Goal: Task Accomplishment & Management: Use online tool/utility

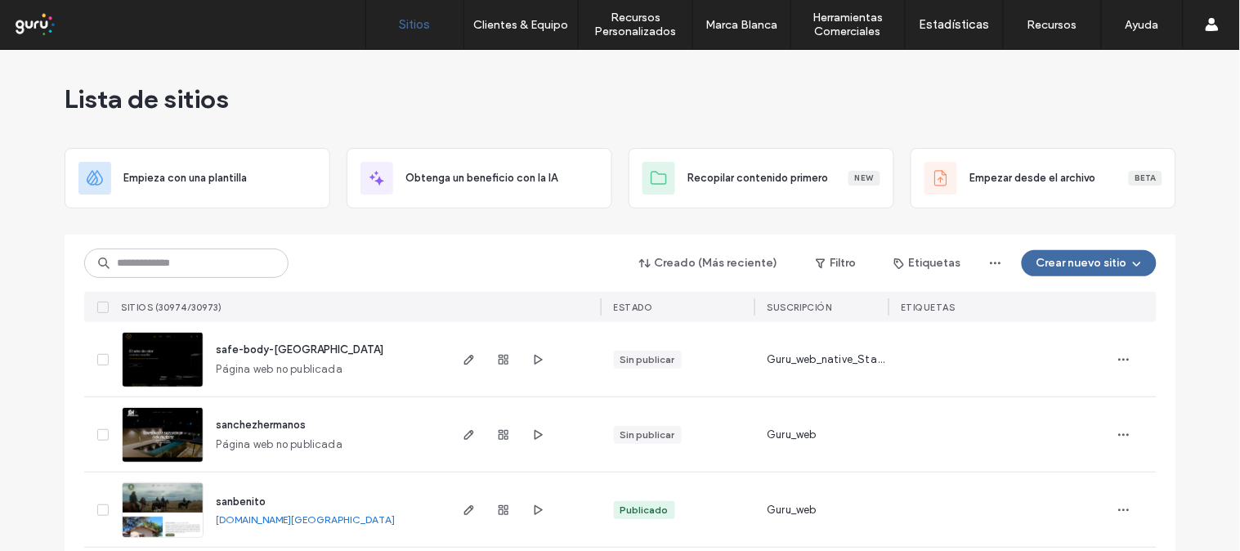
click at [235, 267] on input at bounding box center [186, 263] width 204 height 29
type input "**********"
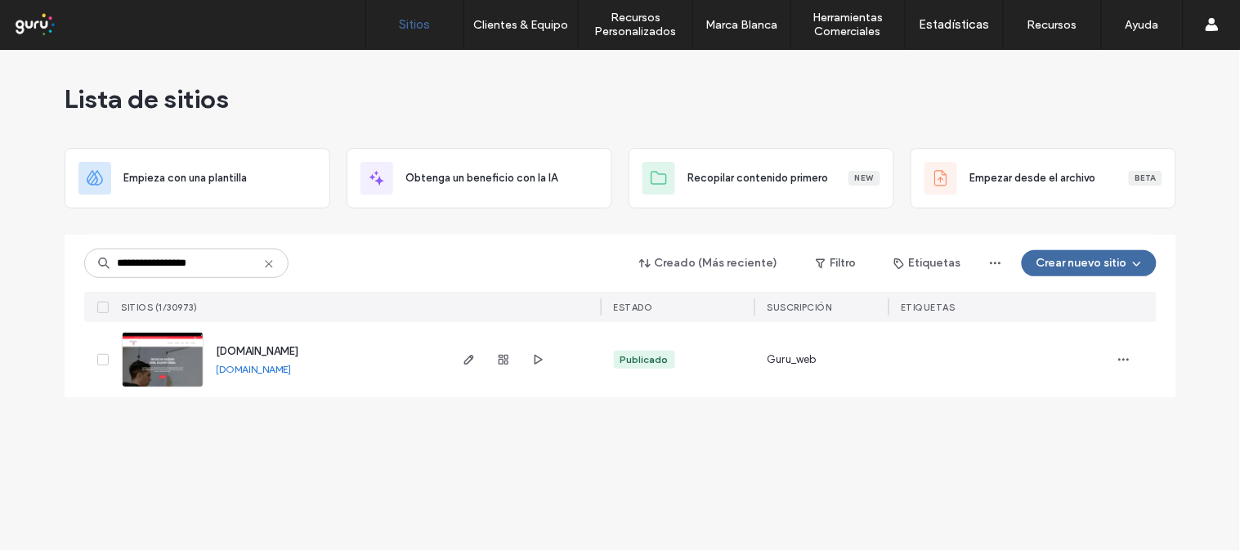
click at [173, 353] on img at bounding box center [163, 388] width 80 height 111
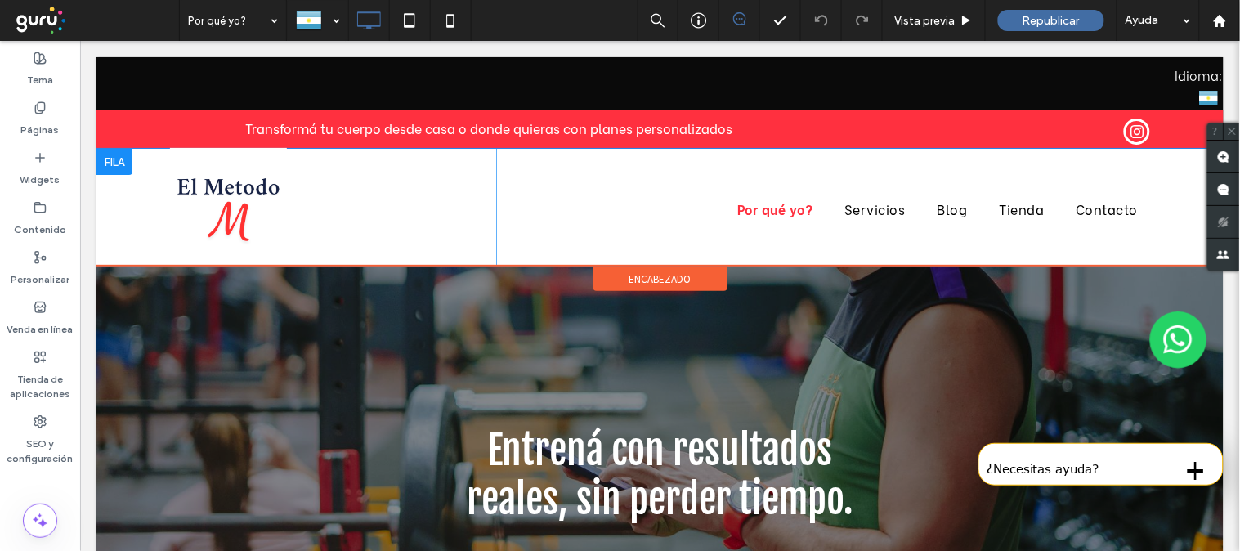
click at [107, 215] on div "Click To Paste Por qué yo? Servicios Blog Tienda Contacto Click To Paste" at bounding box center [660, 206] width 1128 height 117
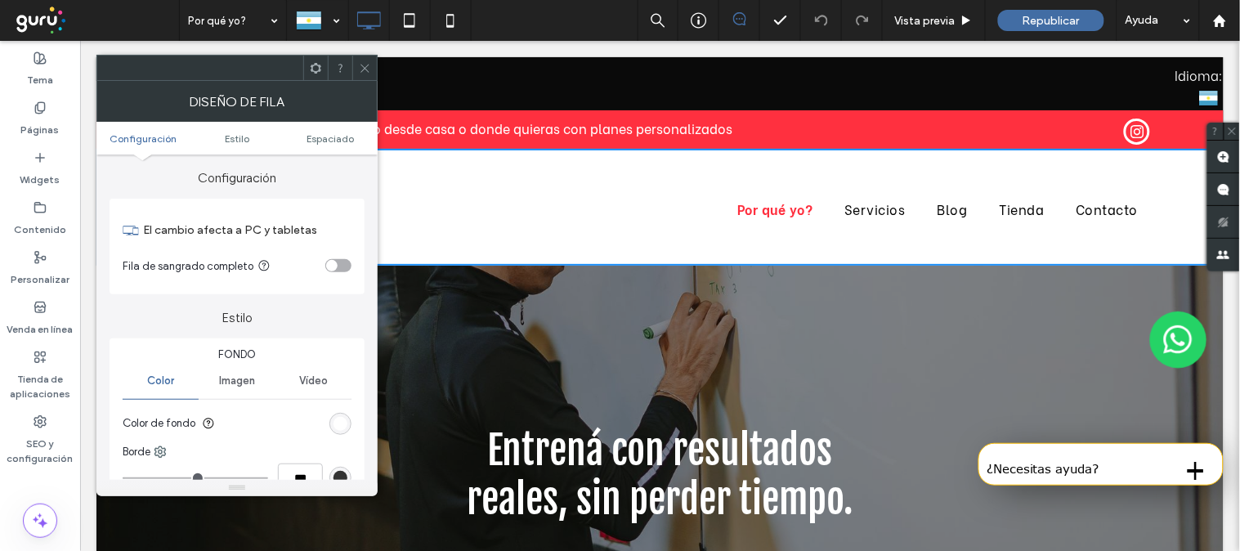
click at [366, 64] on icon at bounding box center [365, 68] width 12 height 12
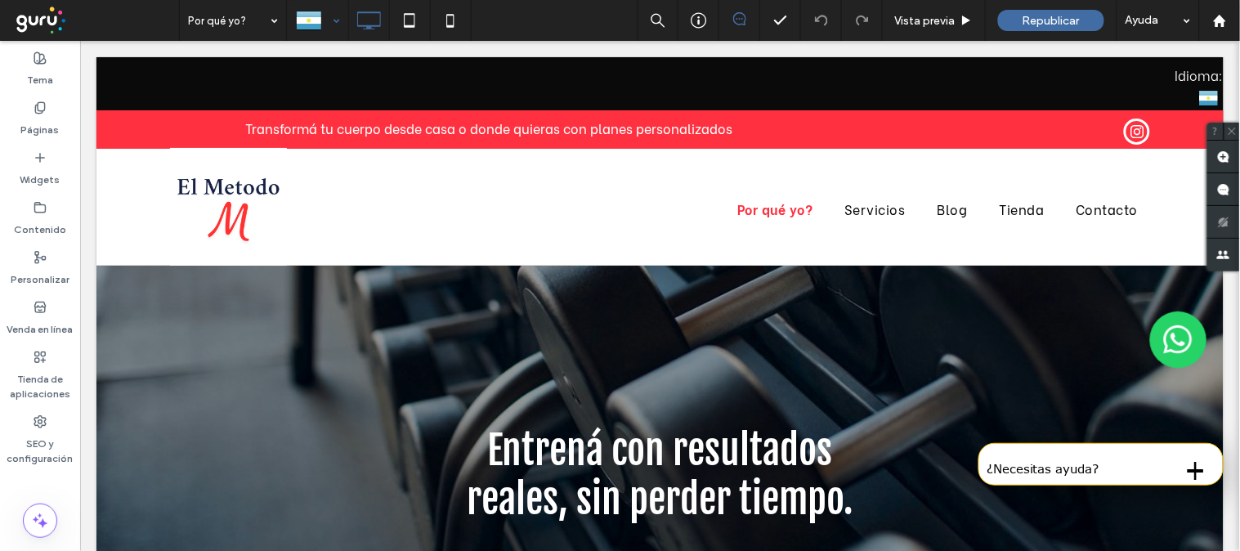
click at [324, 25] on div at bounding box center [318, 20] width 60 height 39
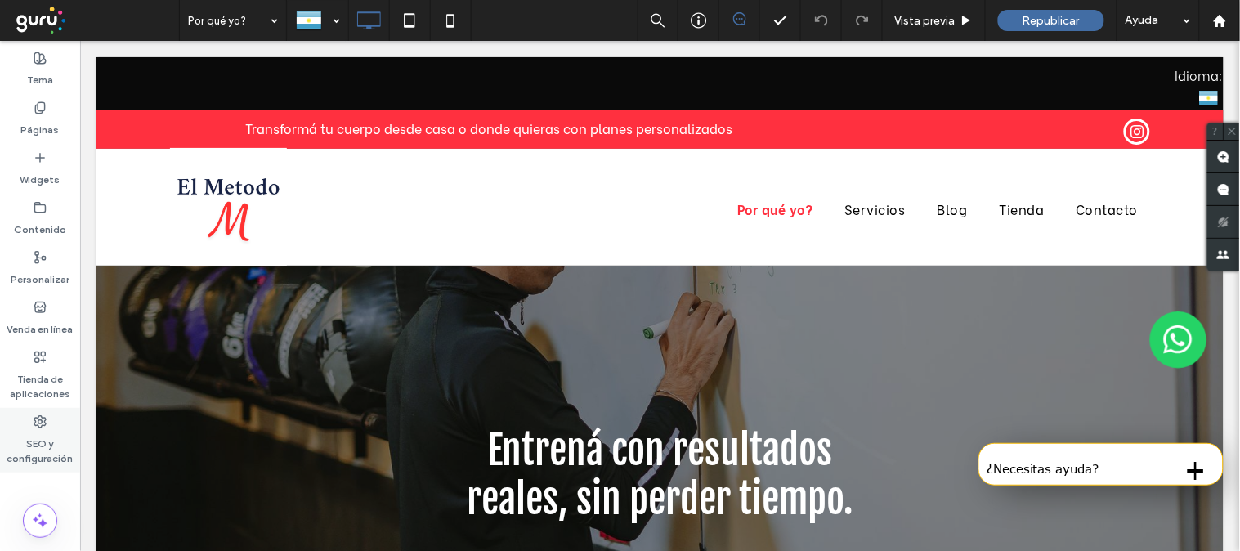
click at [38, 422] on use at bounding box center [39, 421] width 11 height 11
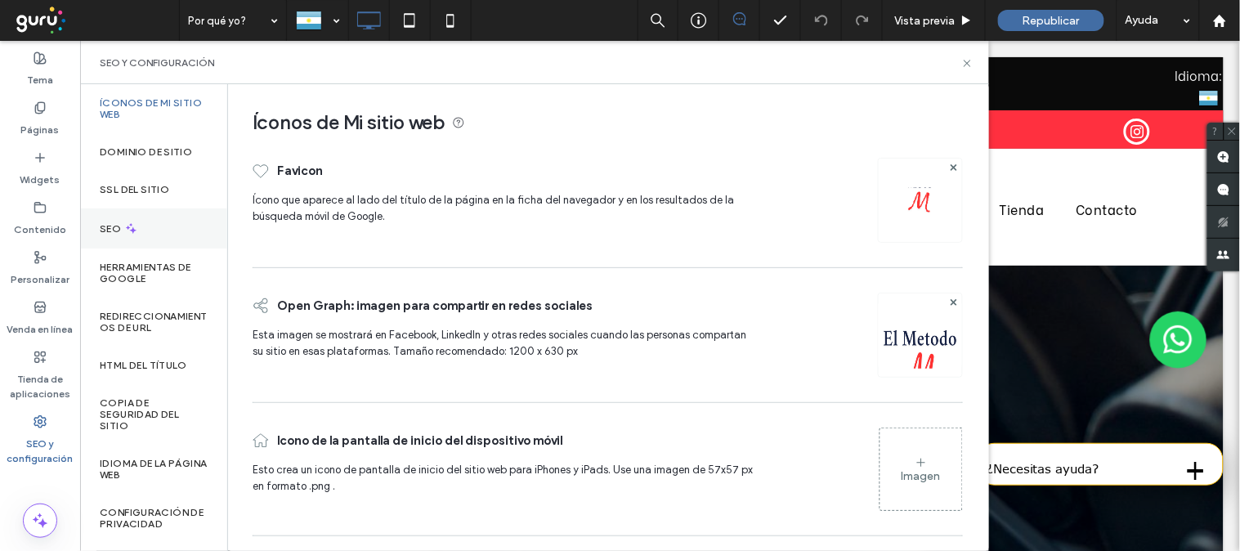
click at [177, 226] on div "SEO" at bounding box center [153, 229] width 147 height 40
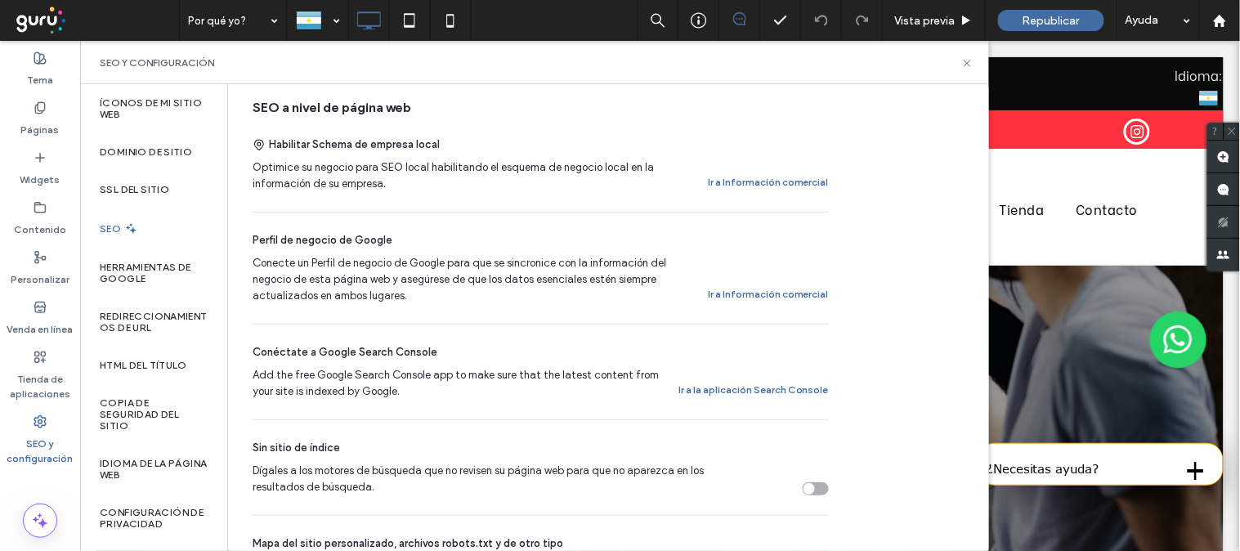
scroll to position [363, 0]
click at [750, 396] on button "Ir a la aplicación Search Console" at bounding box center [754, 389] width 150 height 20
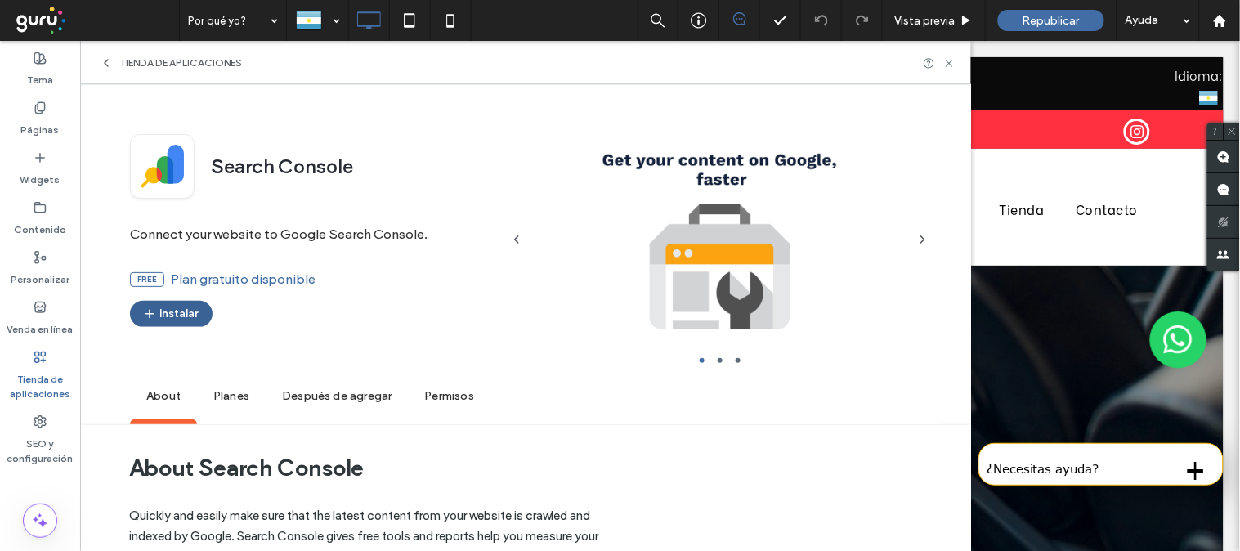
click at [170, 316] on button "Instalar" at bounding box center [171, 314] width 83 height 26
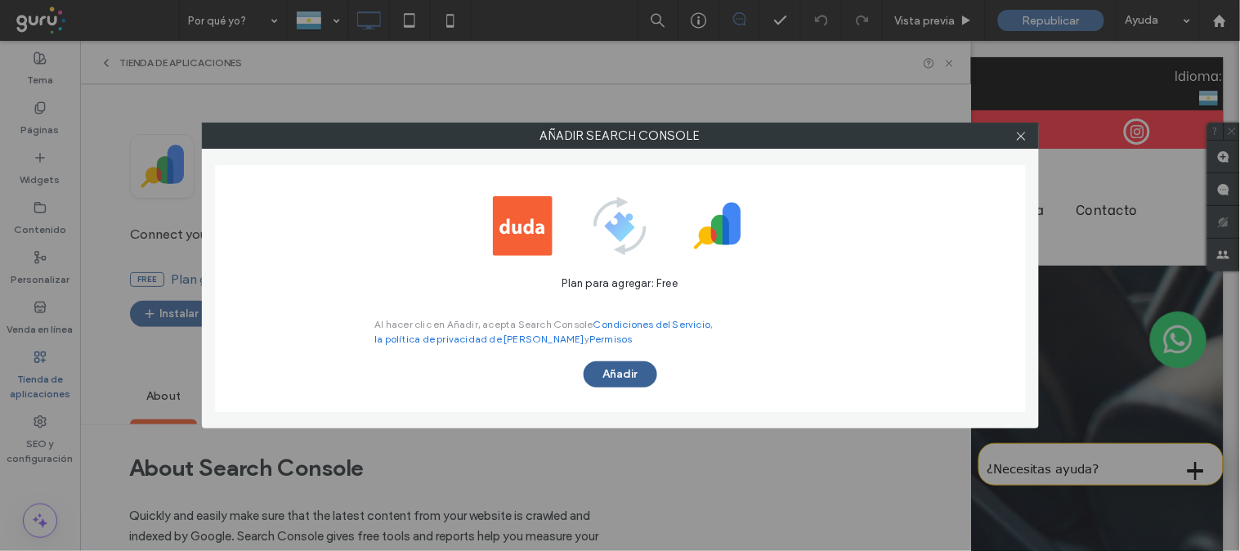
click at [631, 370] on button "Añadir" at bounding box center [621, 374] width 74 height 26
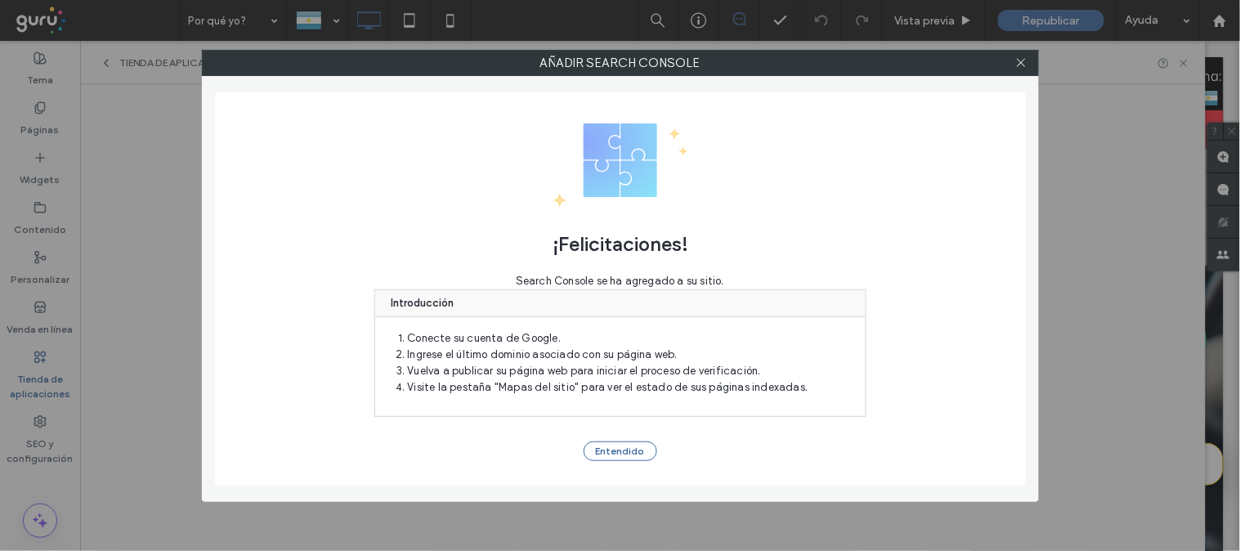
scroll to position [0, 0]
click at [607, 443] on button "Entendido" at bounding box center [621, 452] width 74 height 20
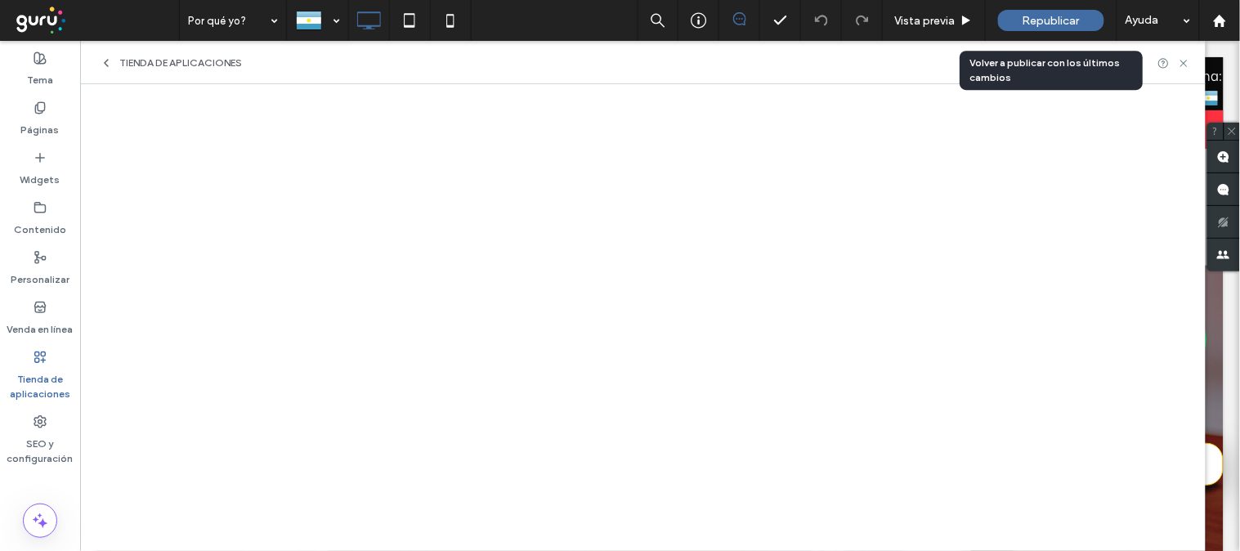
click at [1068, 18] on span "Republicar" at bounding box center [1051, 21] width 57 height 14
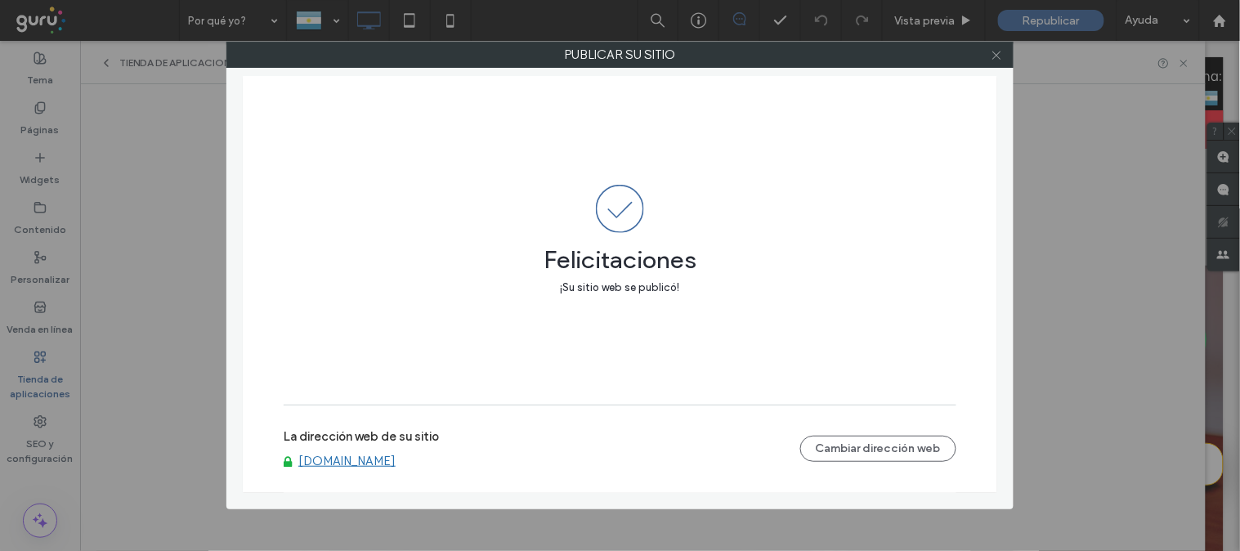
click at [991, 52] on icon at bounding box center [997, 55] width 12 height 12
